Goal: Task Accomplishment & Management: Manage account settings

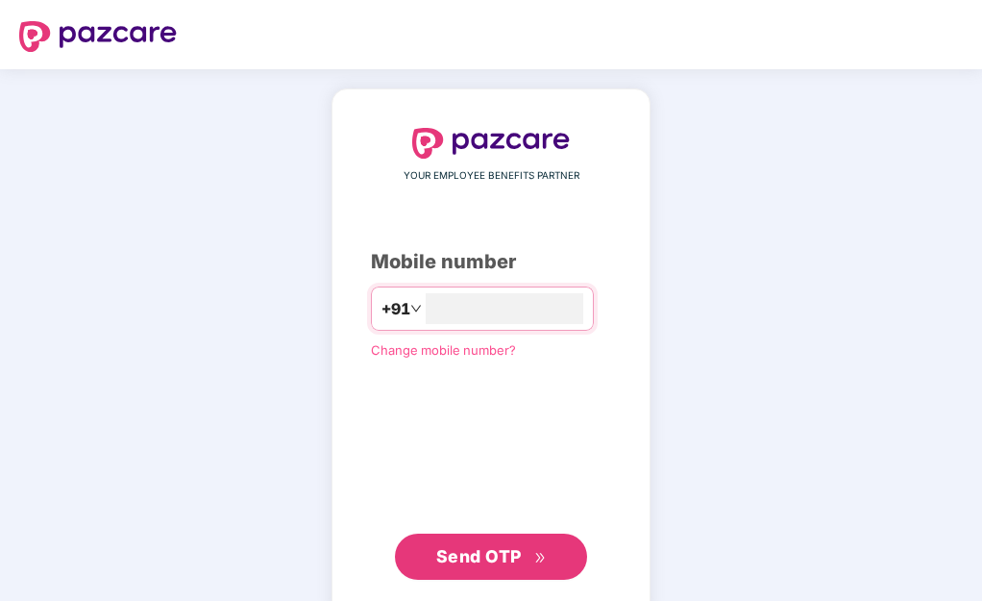
scroll to position [37, 0]
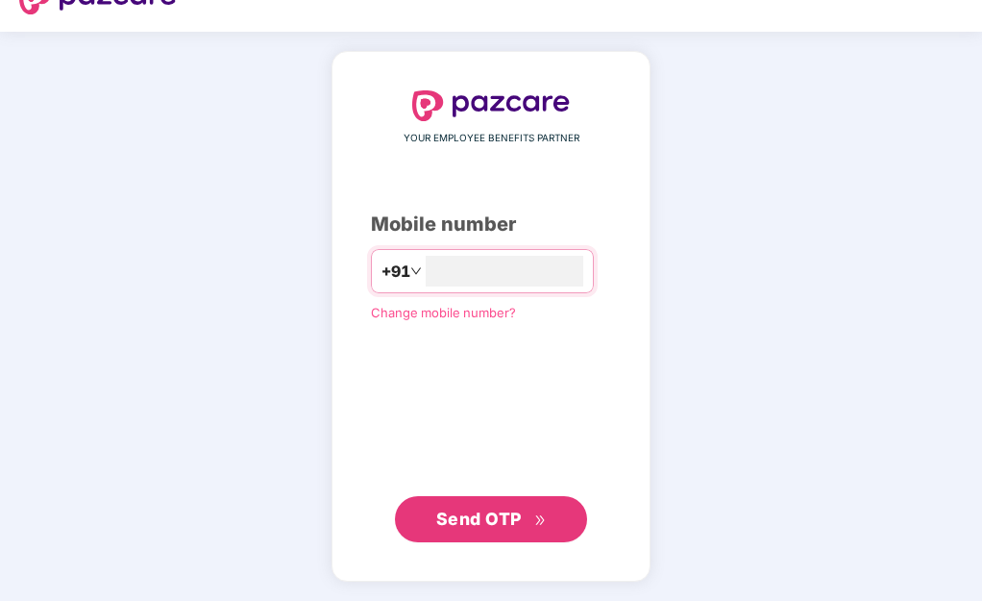
type input "**********"
click at [472, 515] on span "Send OTP" at bounding box center [479, 519] width 86 height 20
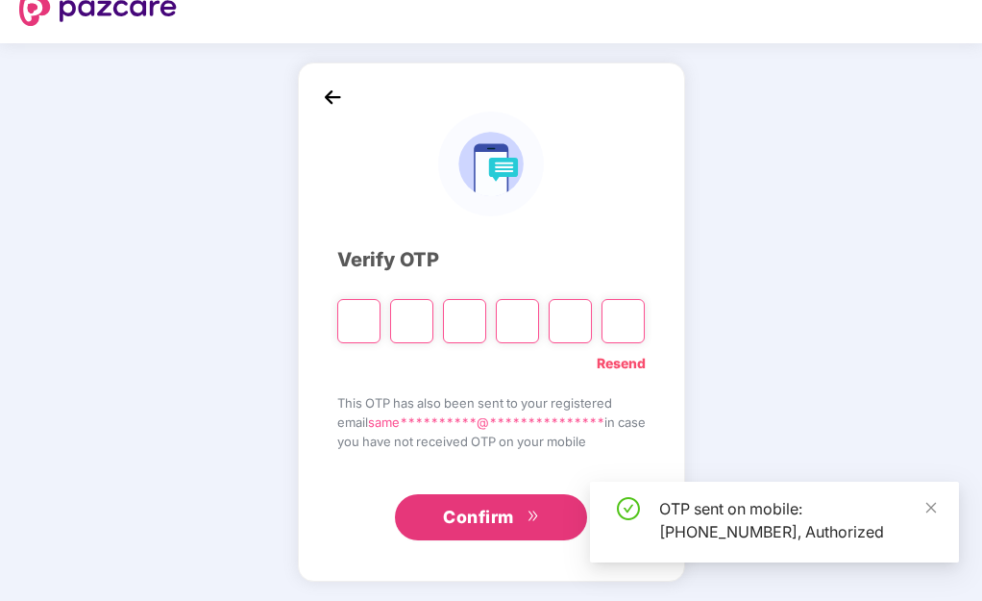
scroll to position [26, 0]
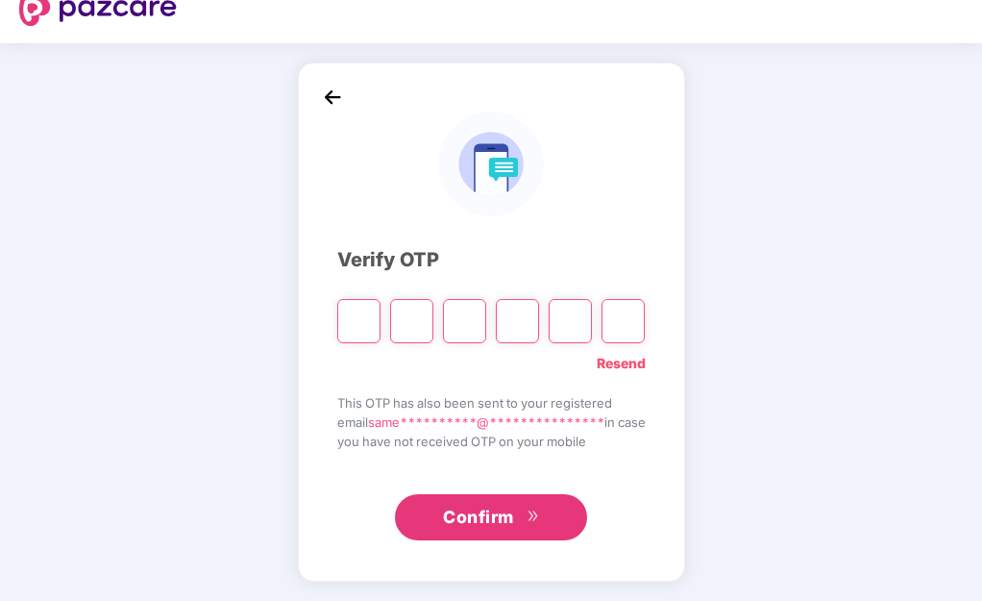
type input "*"
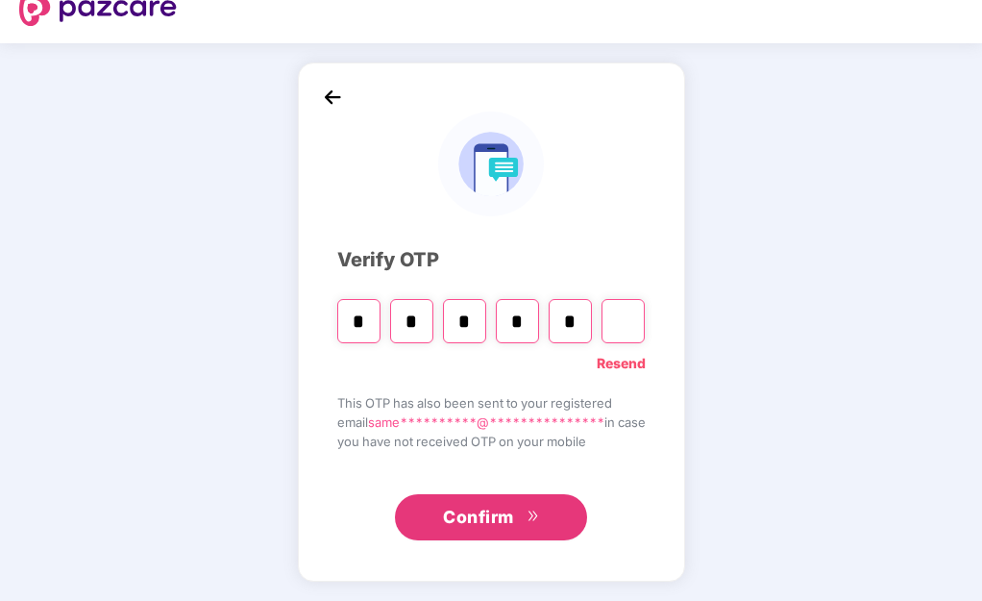
type input "*"
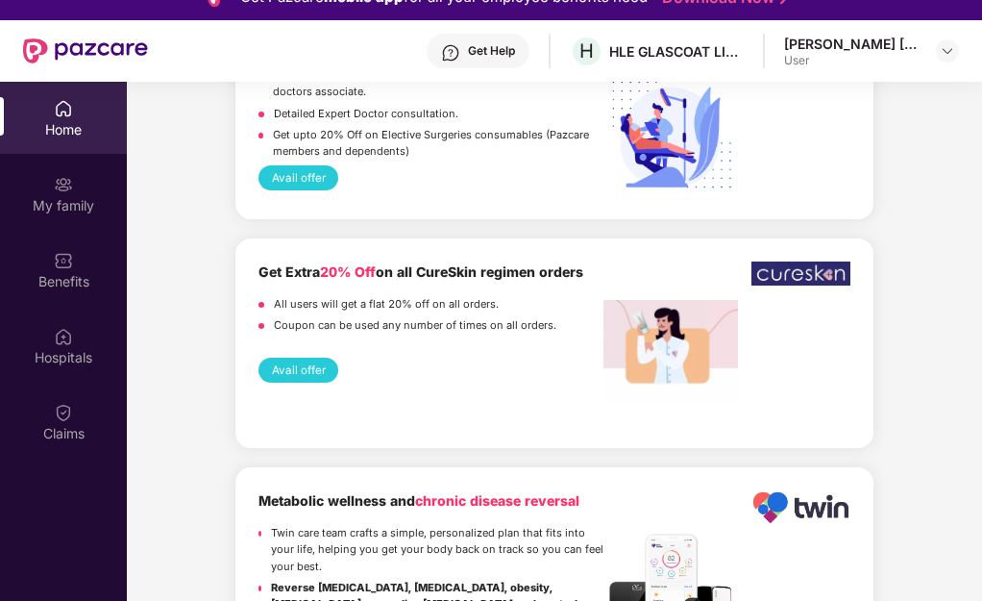
scroll to position [2692, 0]
